Goal: Task Accomplishment & Management: Manage account settings

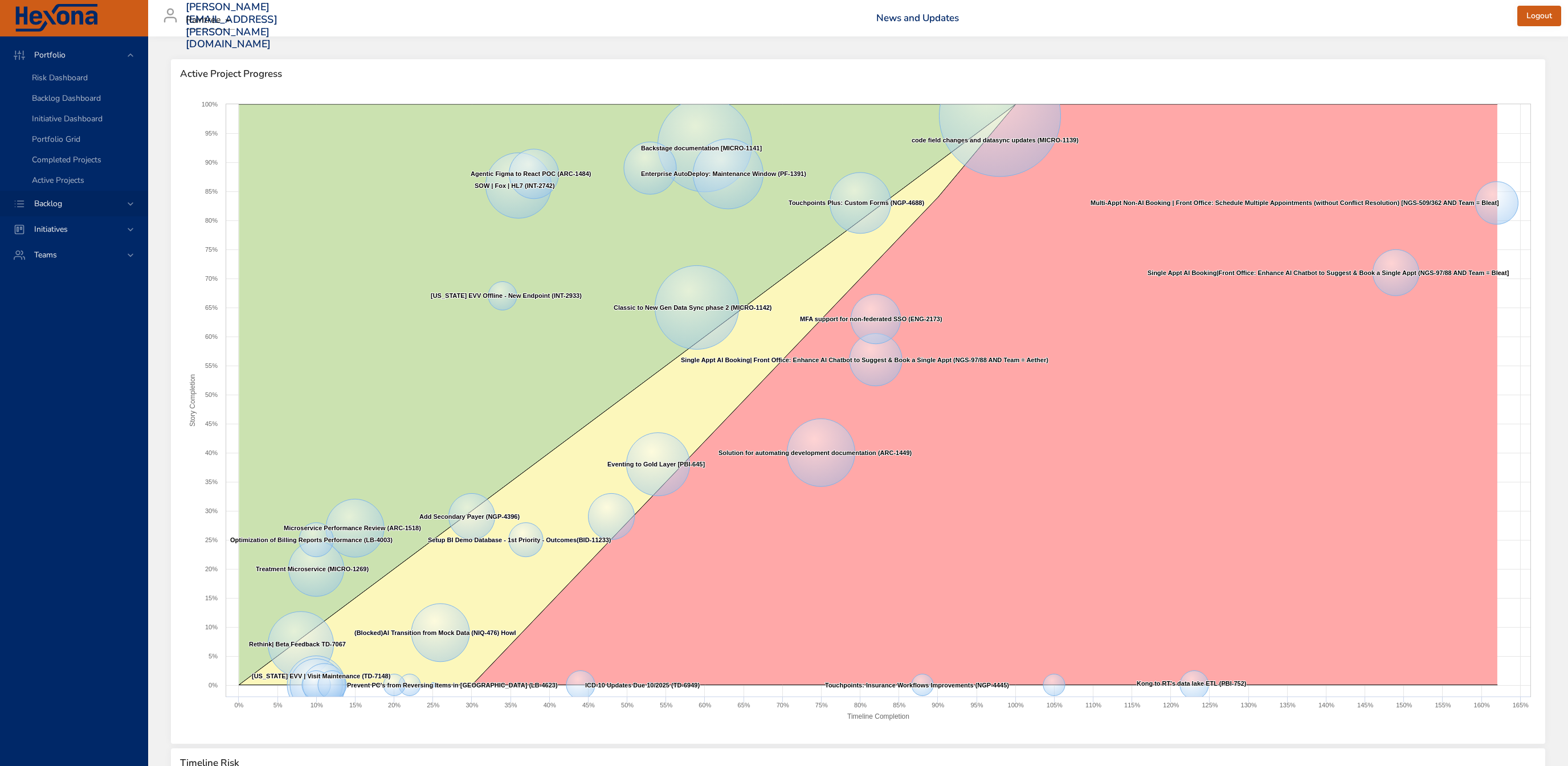
click at [97, 208] on div "Backlog" at bounding box center [75, 204] width 100 height 12
click at [102, 100] on div "Backlog Details" at bounding box center [85, 103] width 106 height 11
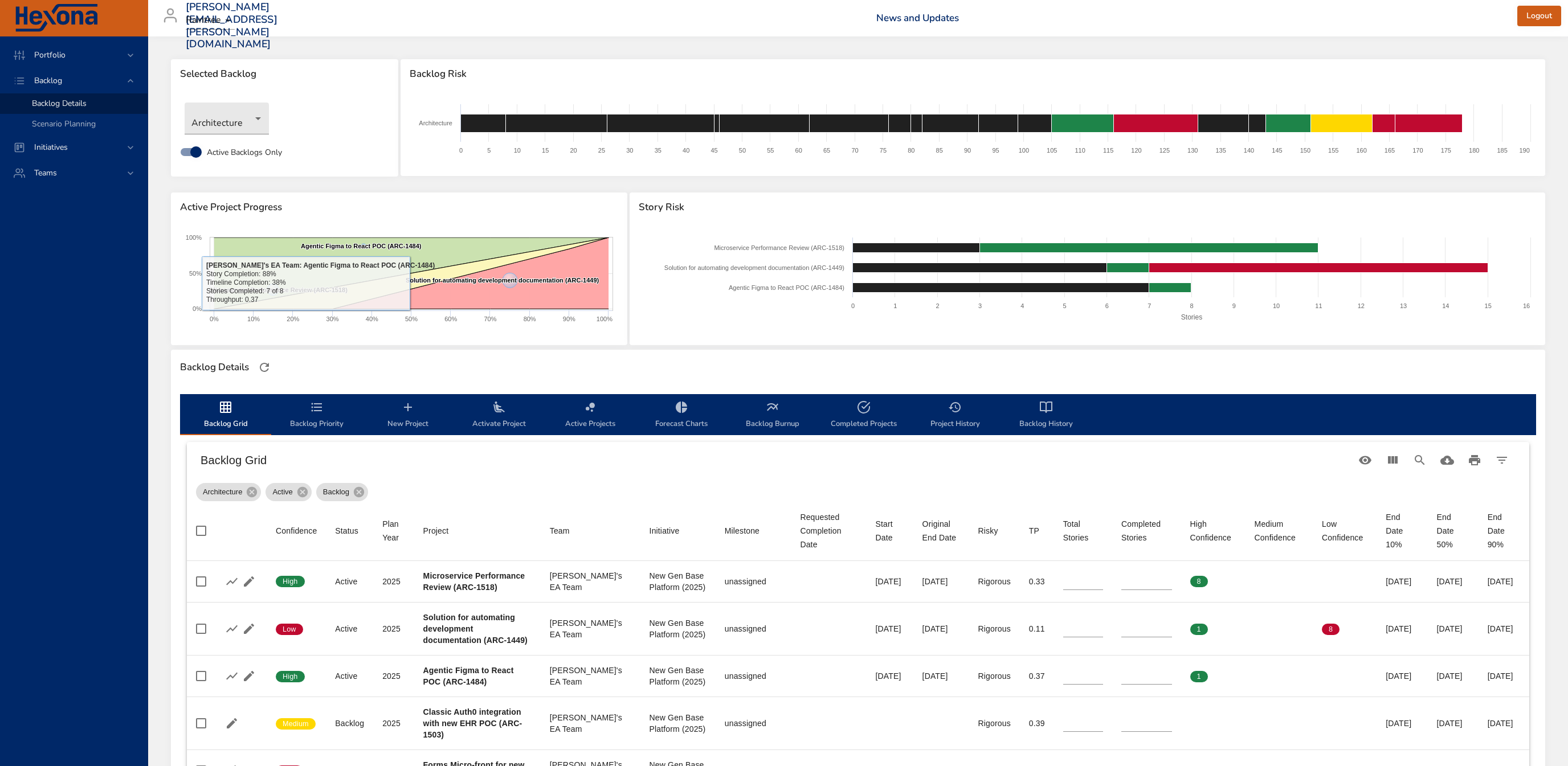
click at [254, 135] on div "Architecture" at bounding box center [284, 118] width 212 height 43
click at [251, 124] on body "Portfolio Backlog Backlog Details Scenario Planning Initiatives Teams [PERSON_N…" at bounding box center [784, 383] width 1568 height 766
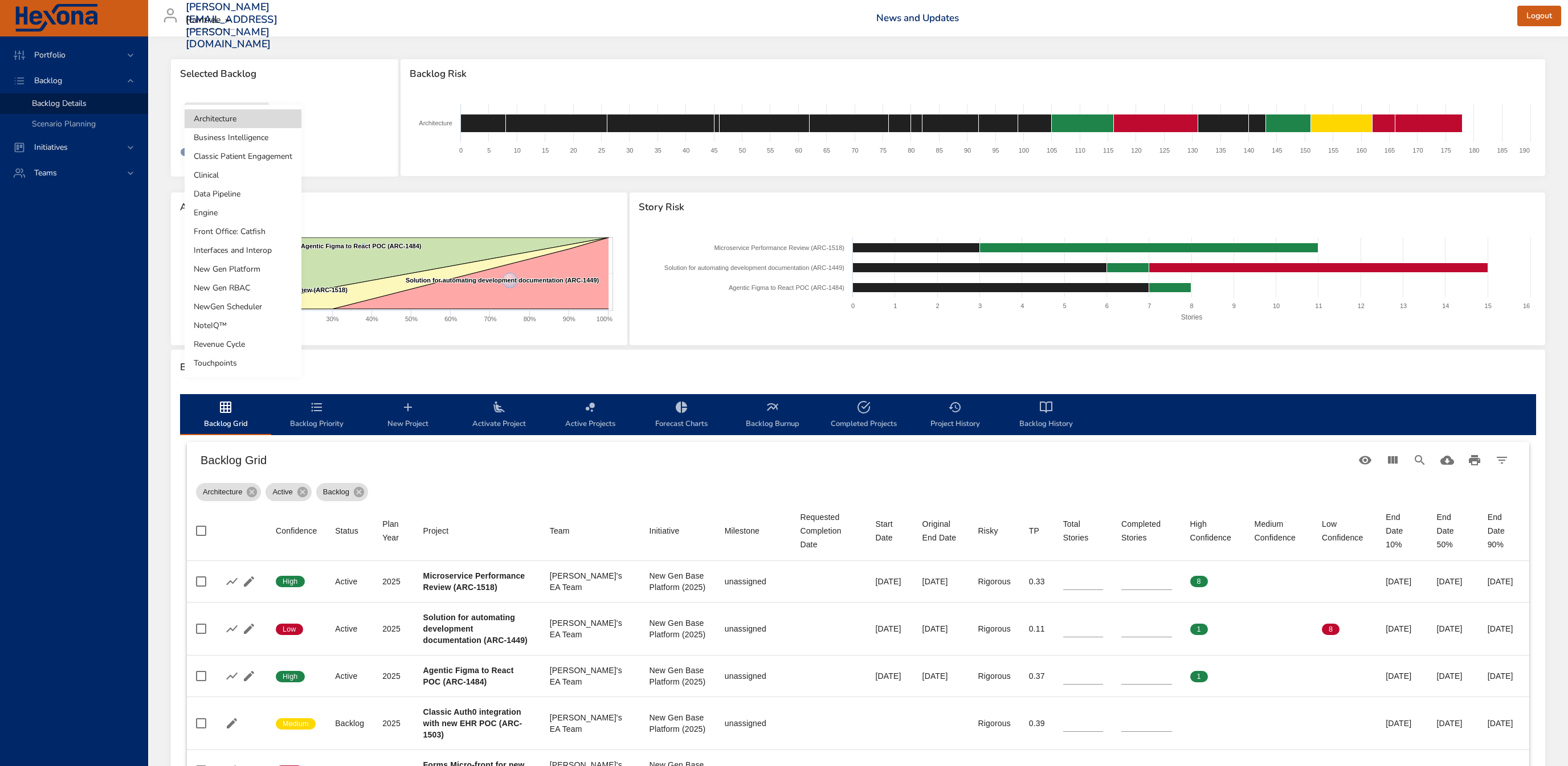
click at [266, 251] on li "Interfaces and Interop" at bounding box center [243, 250] width 117 height 19
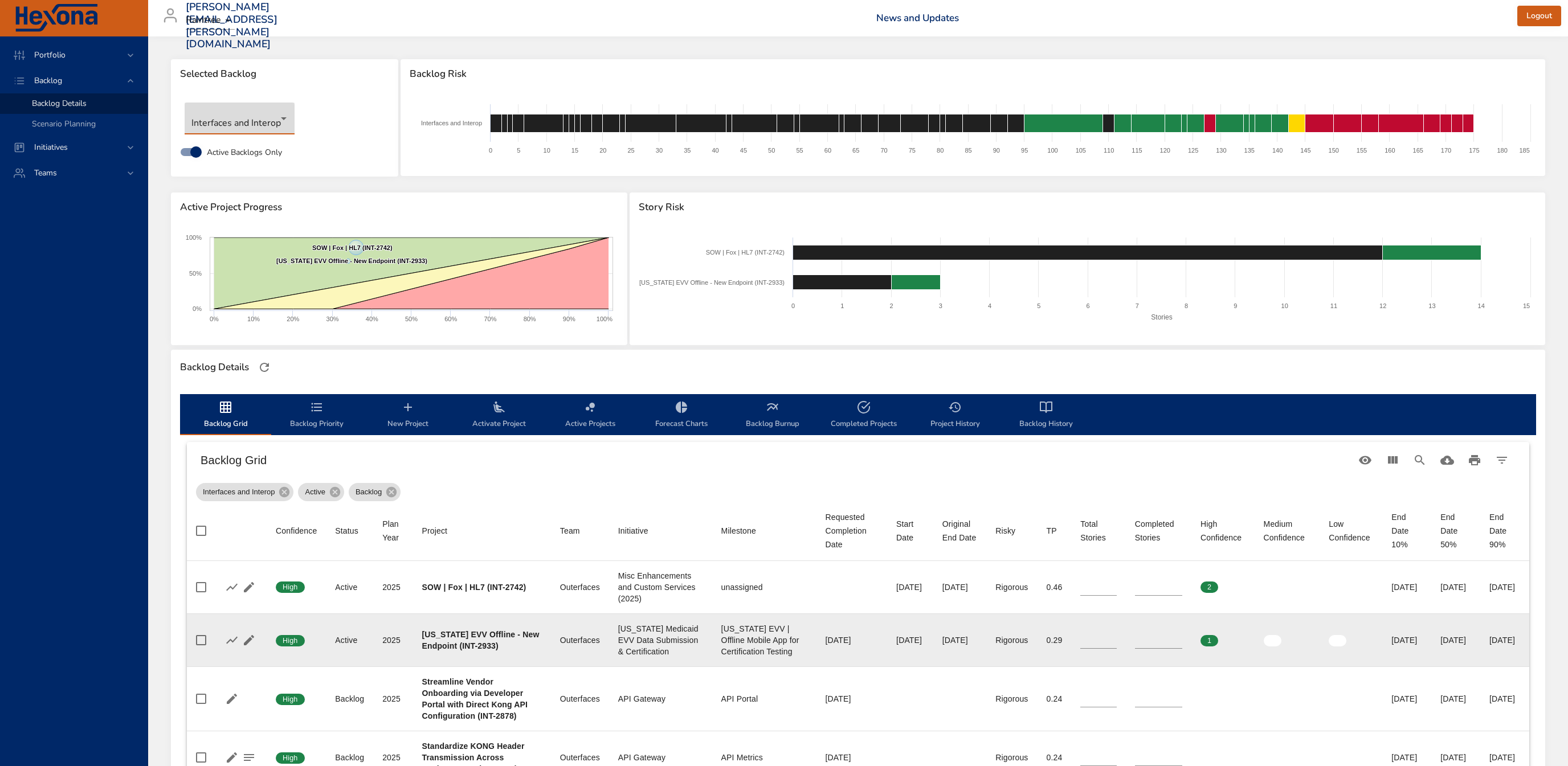
click at [1149, 648] on input "*" at bounding box center [1158, 640] width 47 height 17
type input "*"
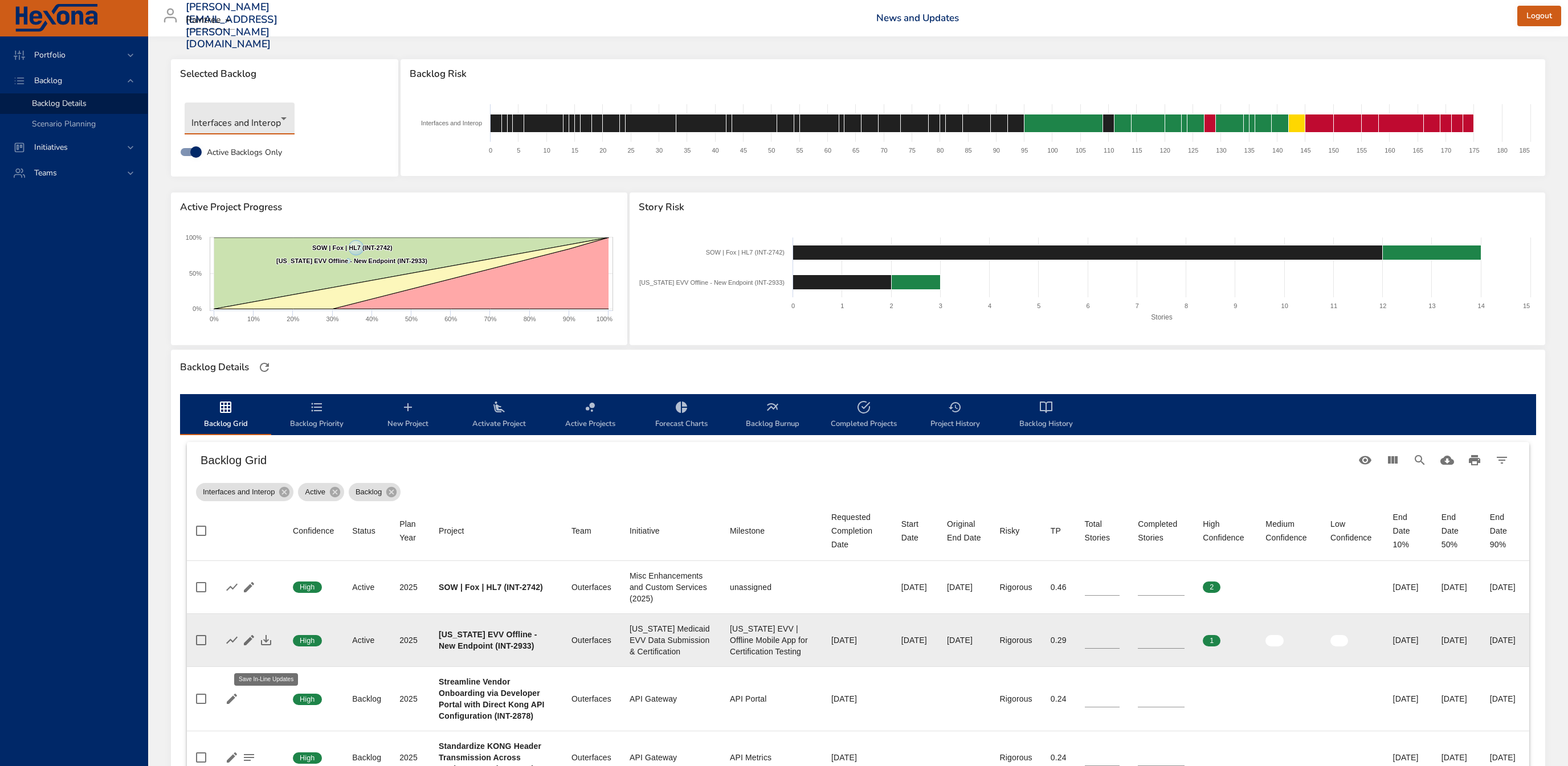
click at [267, 647] on icon "button" at bounding box center [266, 640] width 14 height 14
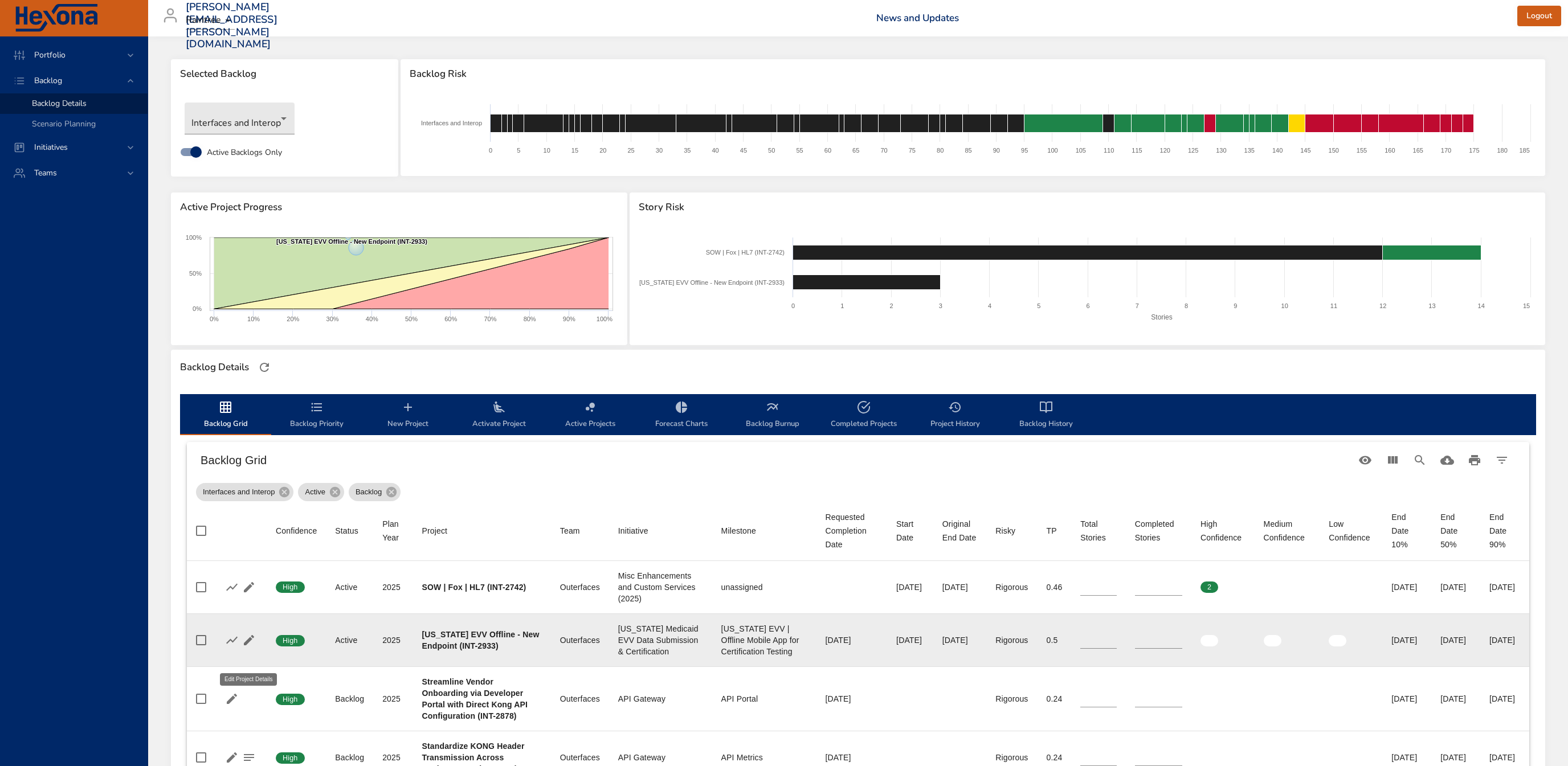
click at [250, 645] on icon "button" at bounding box center [249, 640] width 11 height 11
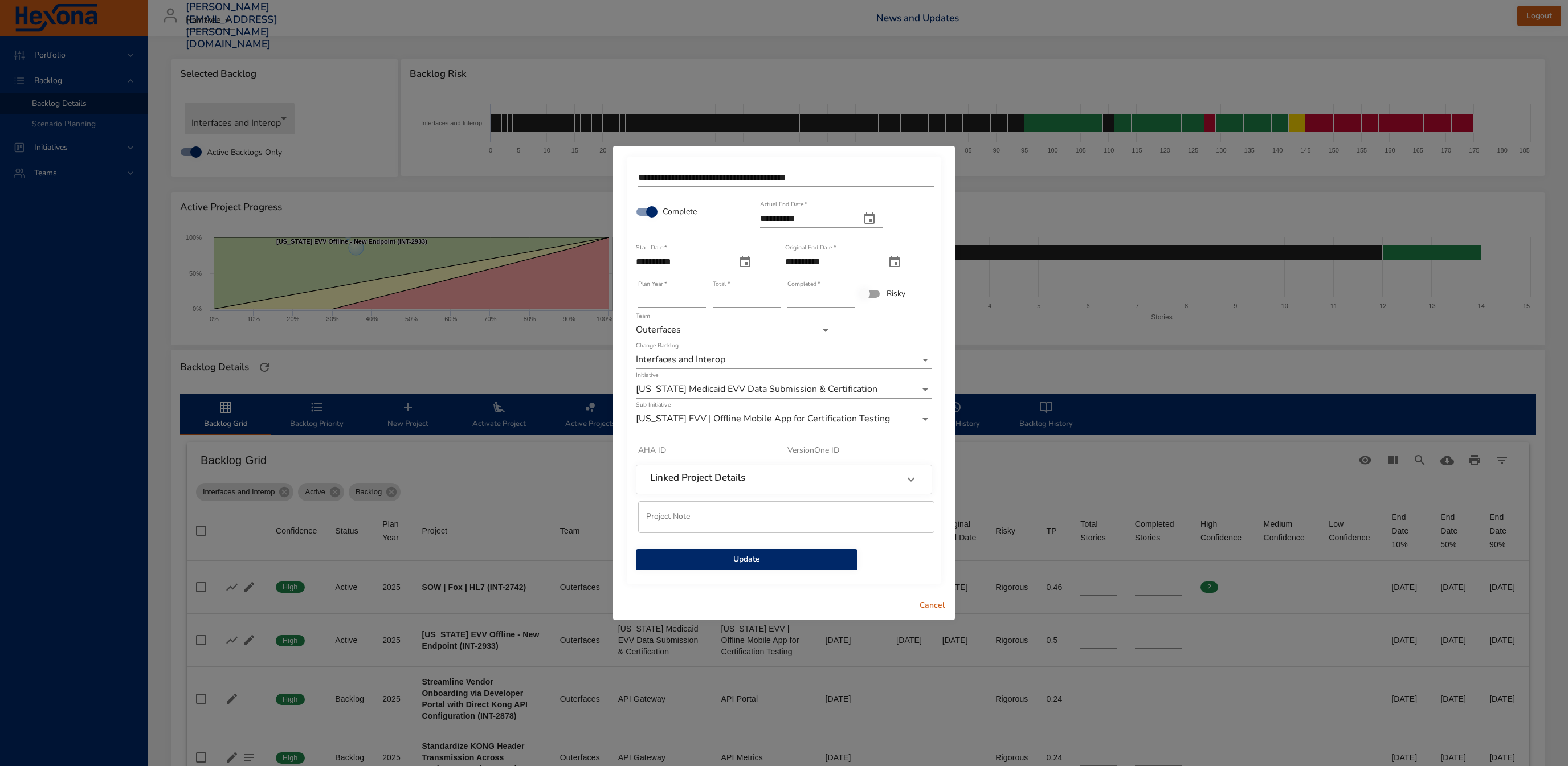
click at [765, 560] on span "Update" at bounding box center [747, 560] width 204 height 15
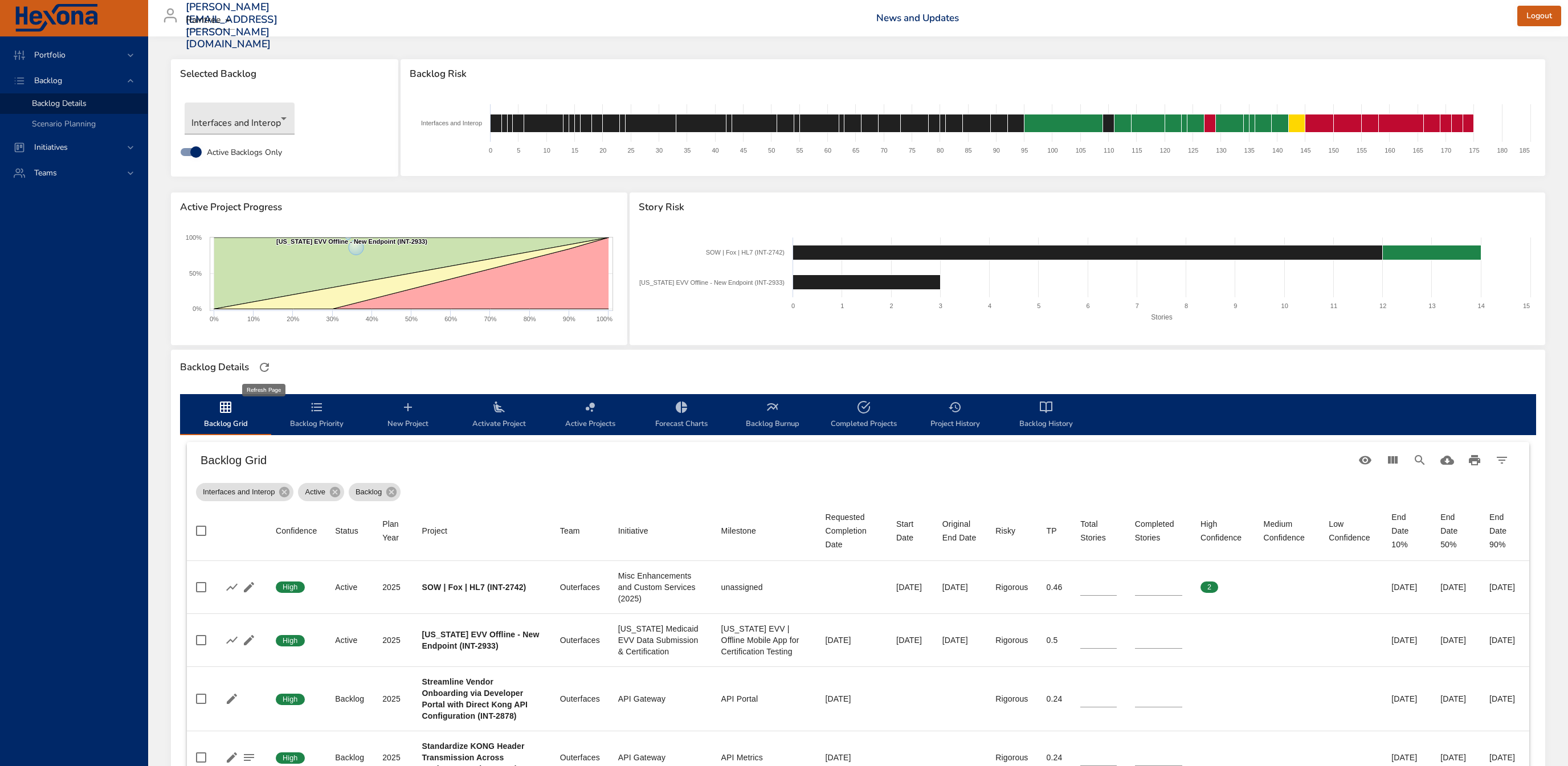
click at [271, 371] on icon "button" at bounding box center [264, 367] width 14 height 14
